Goal: Find specific page/section

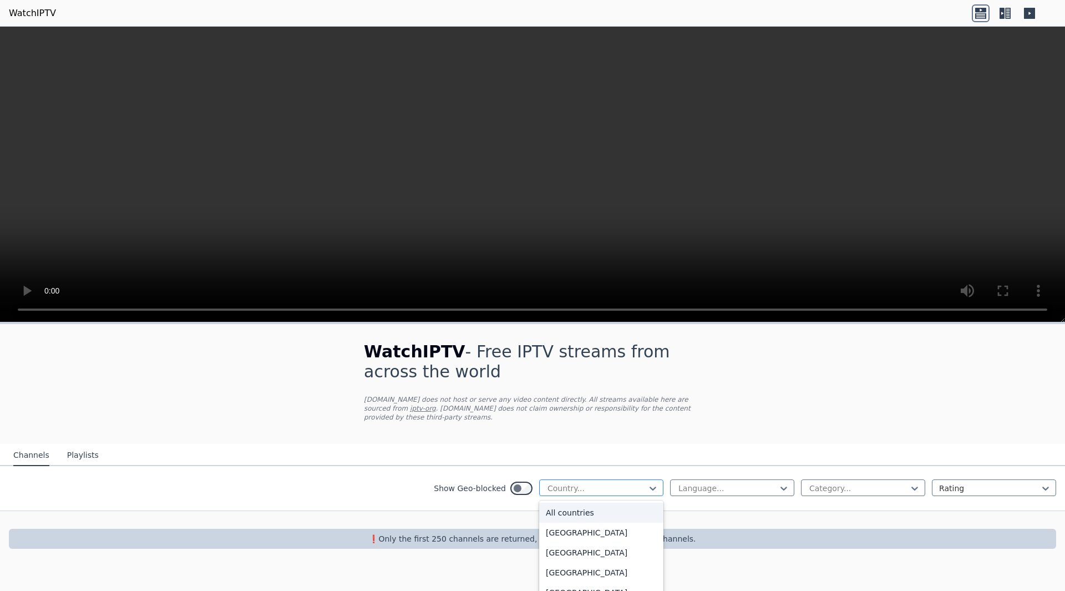
click at [612, 483] on div at bounding box center [596, 488] width 101 height 11
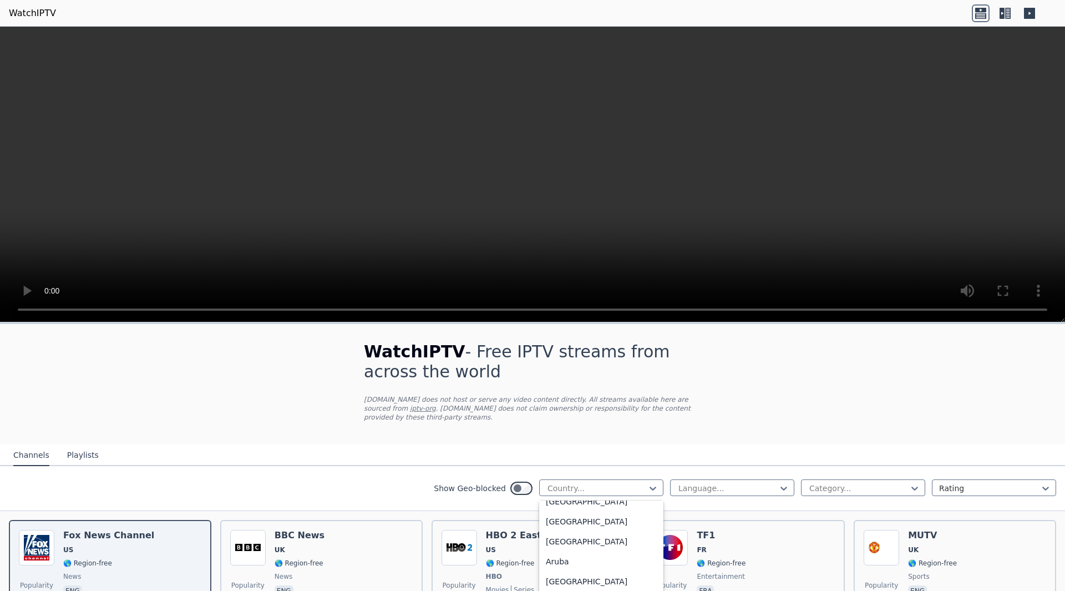
scroll to position [166, 0]
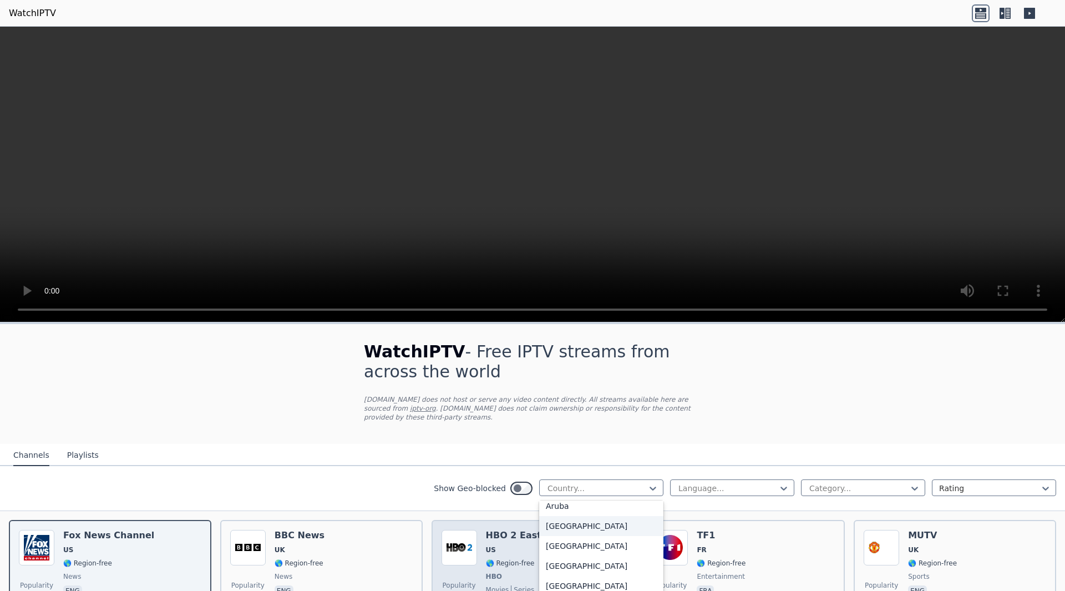
click at [559, 523] on div "[GEOGRAPHIC_DATA]" at bounding box center [601, 526] width 124 height 20
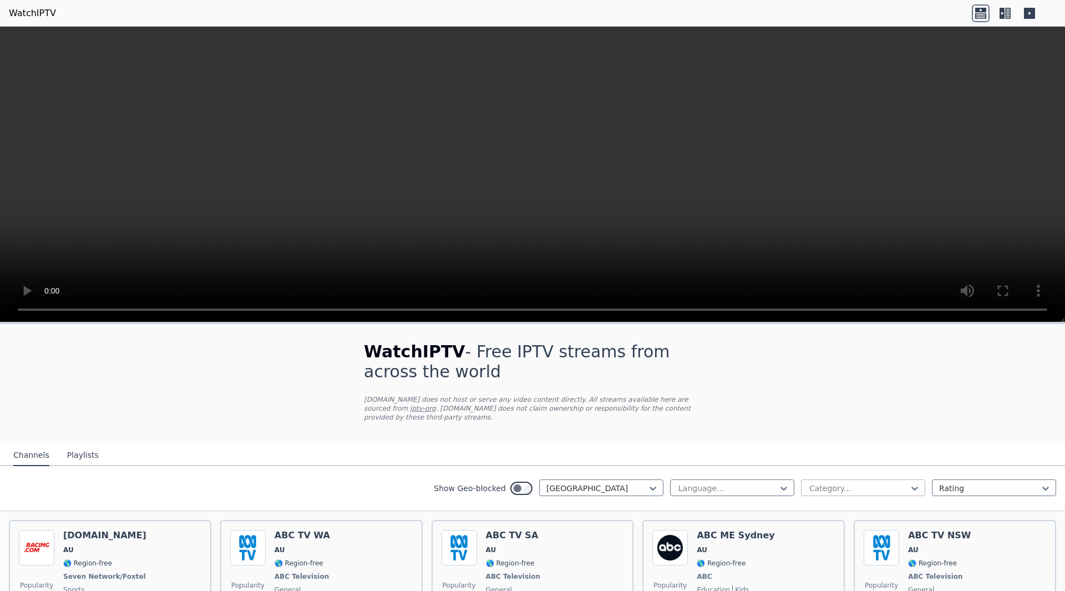
click at [850, 483] on div at bounding box center [858, 488] width 101 height 11
click at [818, 540] on div "Sports" at bounding box center [863, 548] width 124 height 20
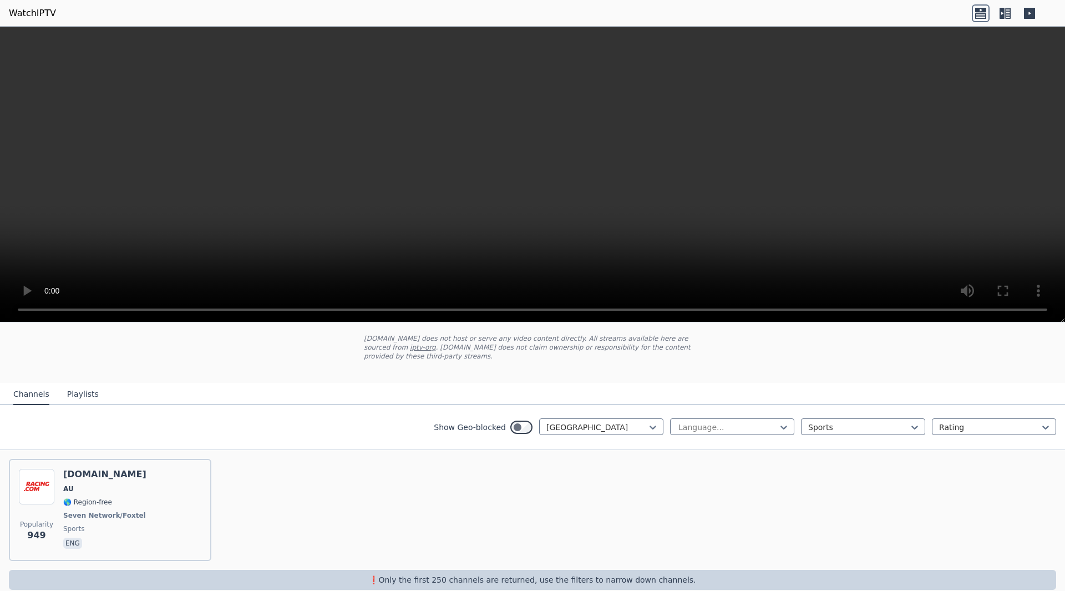
scroll to position [68, 0]
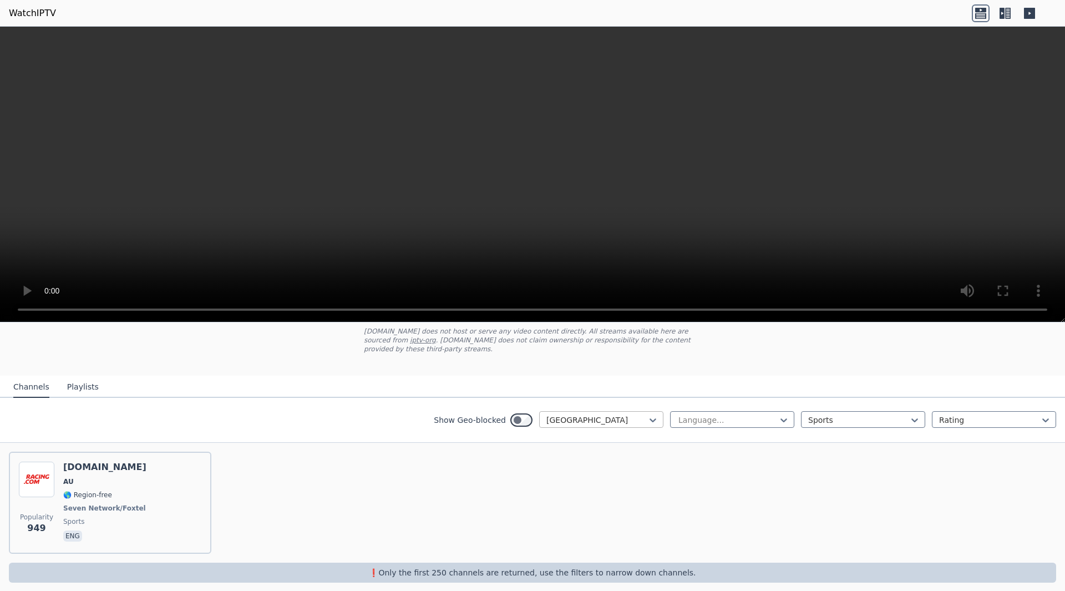
click at [609, 414] on div at bounding box center [596, 419] width 101 height 11
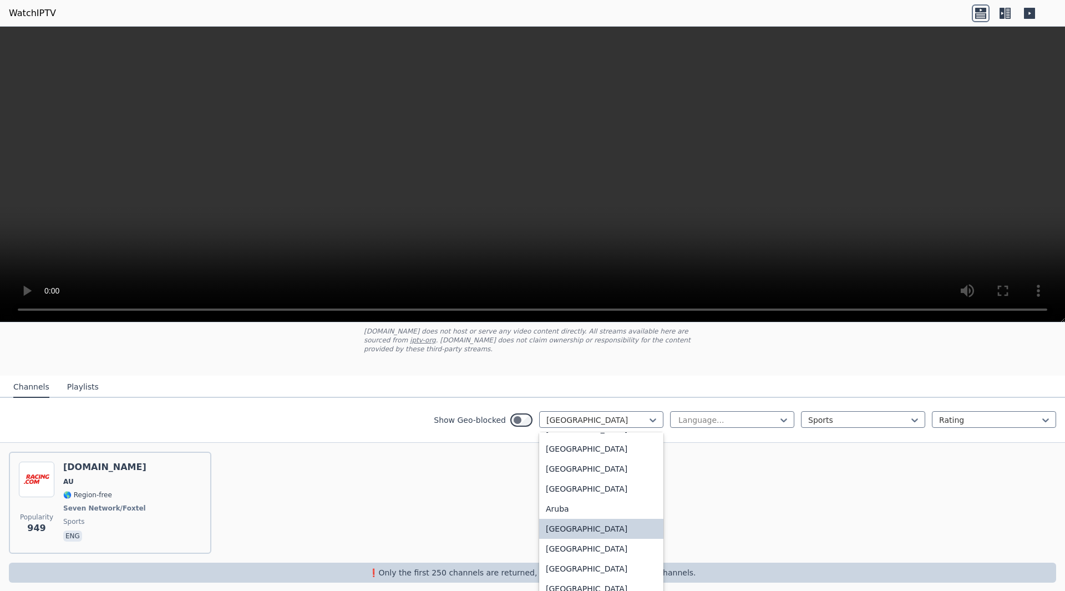
scroll to position [0, 0]
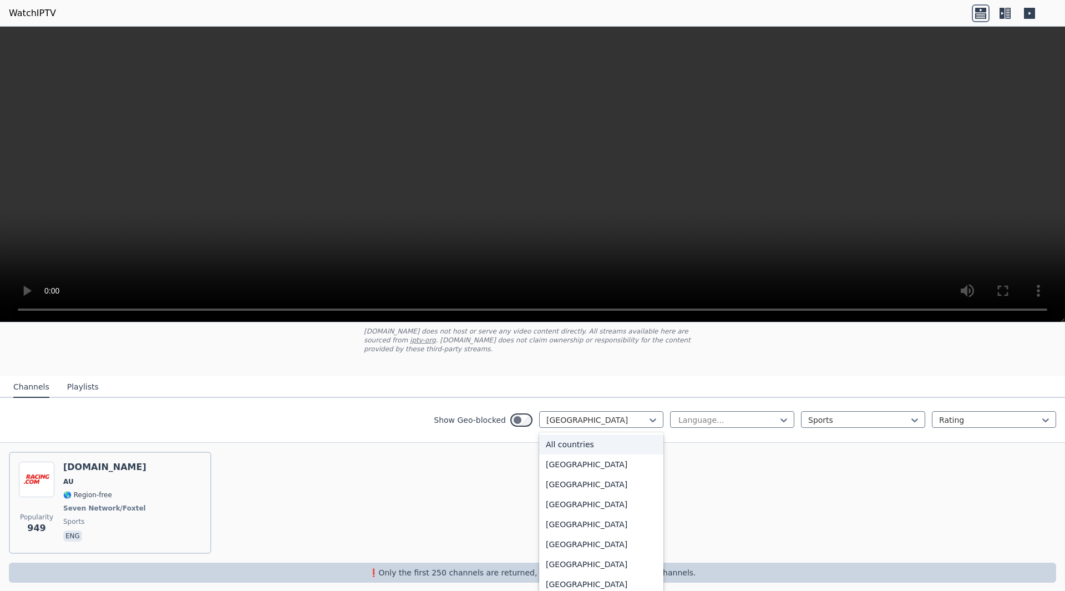
click at [558, 436] on div "All countries" at bounding box center [601, 444] width 124 height 20
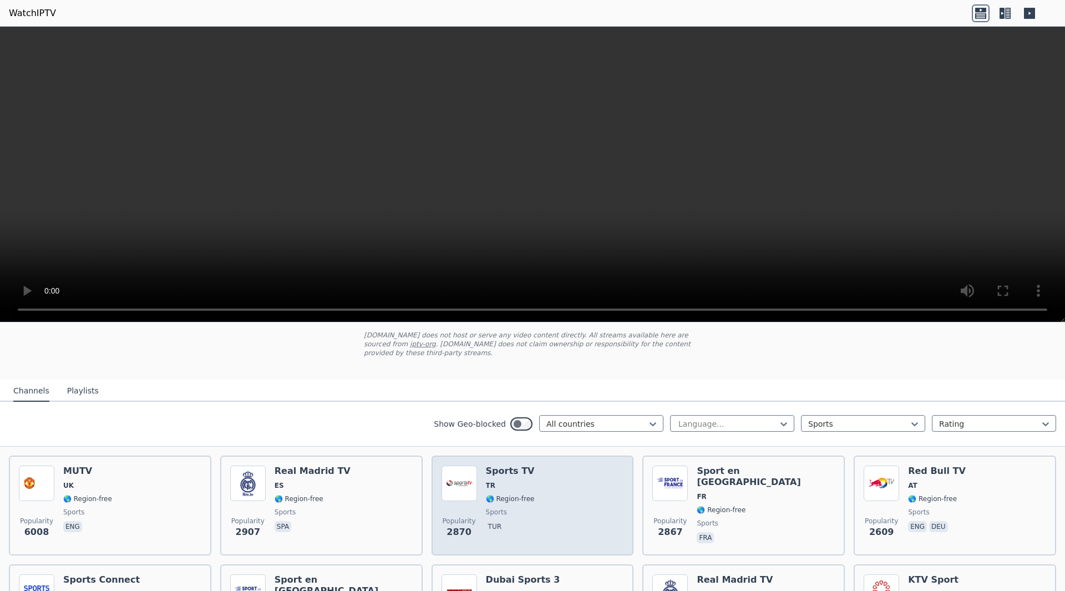
scroll to position [44, 0]
